Goal: Task Accomplishment & Management: Manage account settings

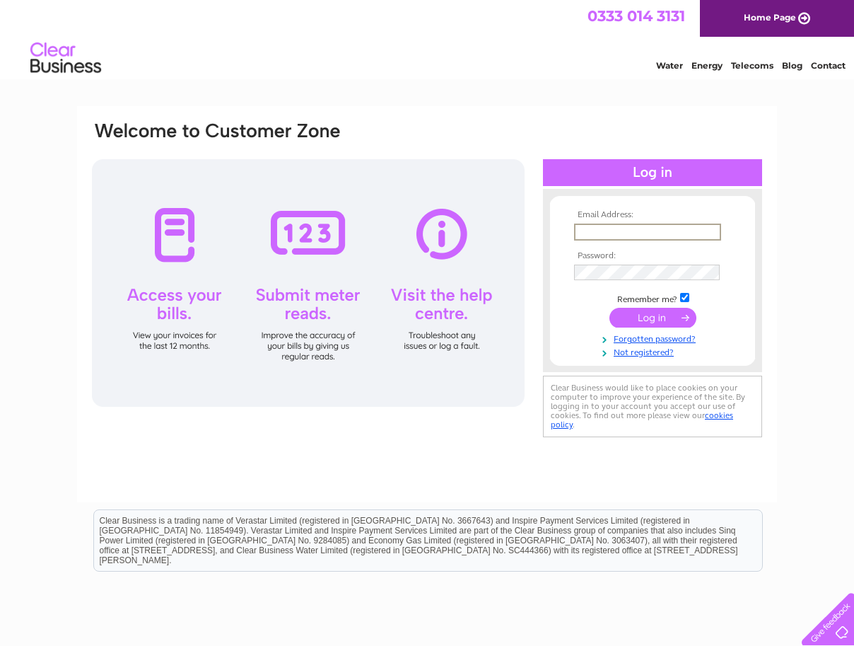
click at [629, 235] on input "text" at bounding box center [647, 232] width 147 height 17
type input "james.coghlan@salvationarmy.org.uk"
click at [642, 318] on input "submit" at bounding box center [653, 316] width 87 height 20
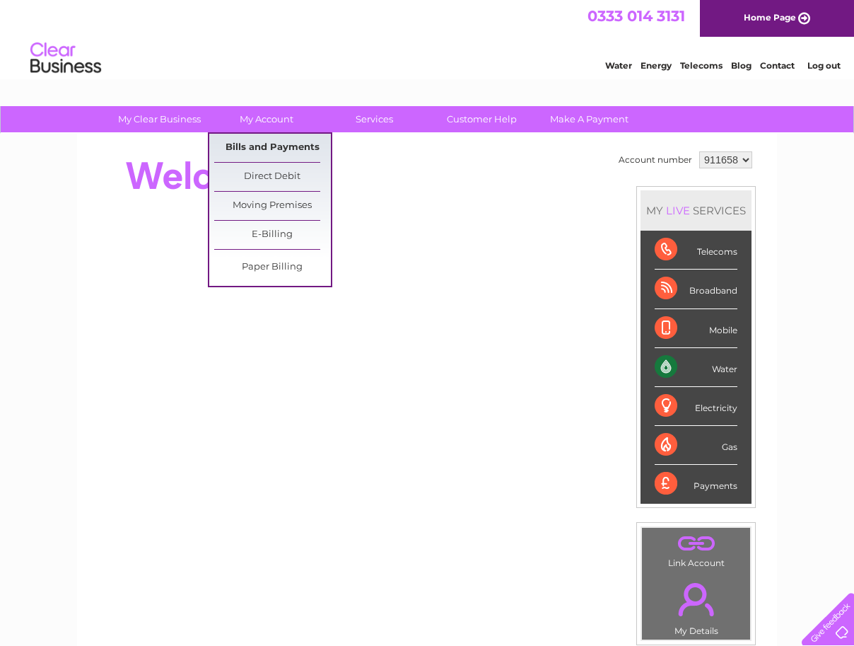
click at [265, 145] on link "Bills and Payments" at bounding box center [272, 148] width 117 height 28
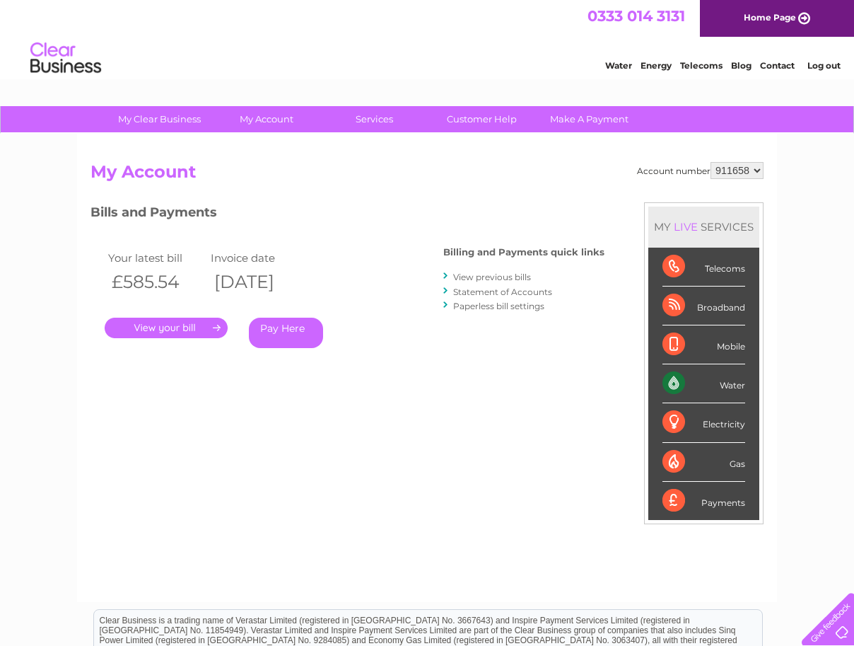
click at [811, 65] on link "Log out" at bounding box center [824, 65] width 33 height 11
